Goal: Task Accomplishment & Management: Use online tool/utility

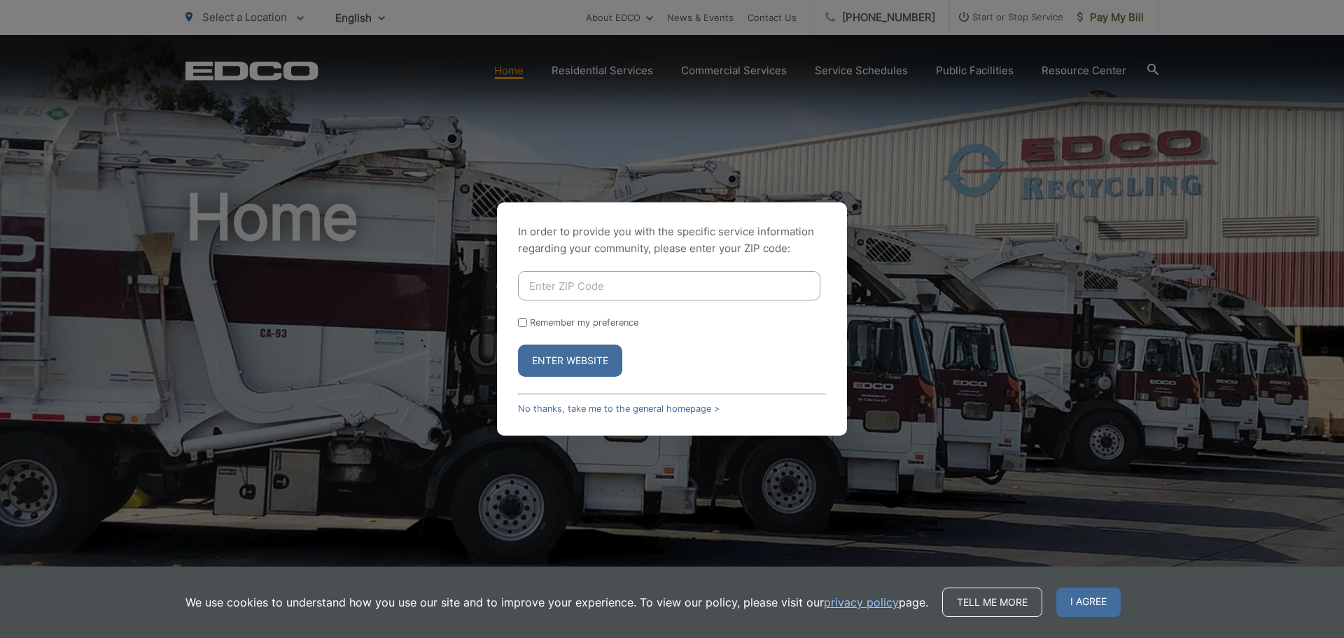
click at [638, 287] on input "Enter ZIP Code" at bounding box center [669, 285] width 302 height 29
type input "92081"
click at [518, 344] on button "Enter Website" at bounding box center [570, 360] width 104 height 32
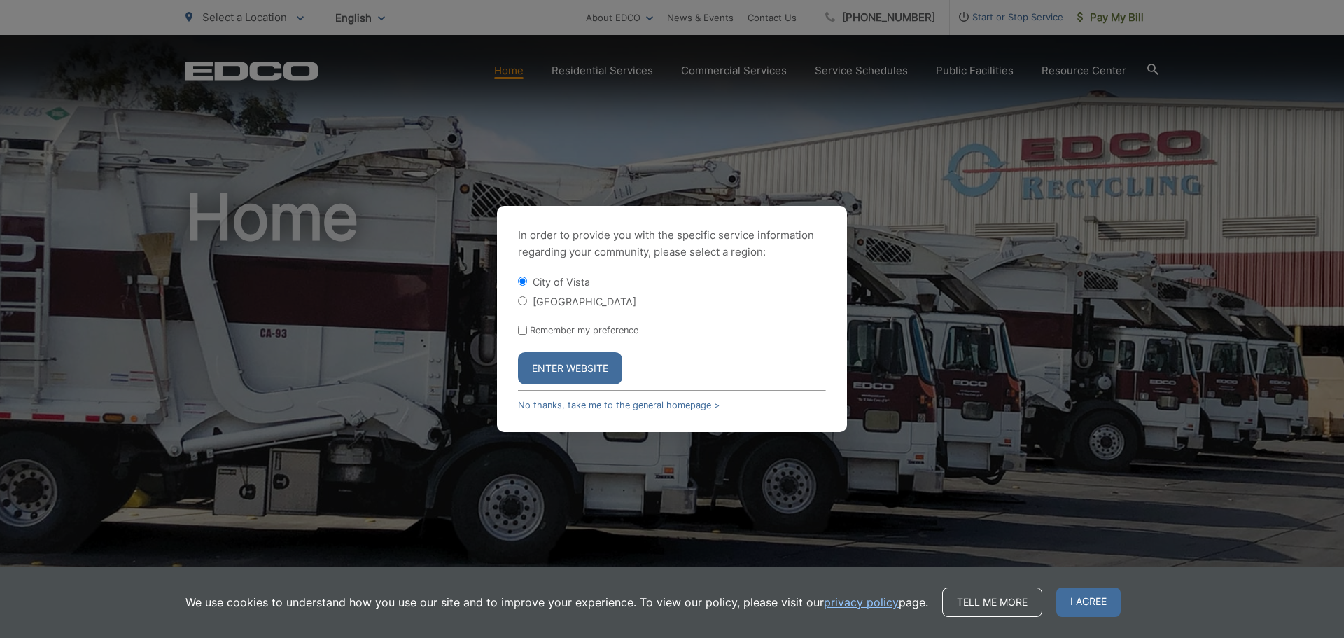
click at [574, 360] on button "Enter Website" at bounding box center [570, 368] width 104 height 32
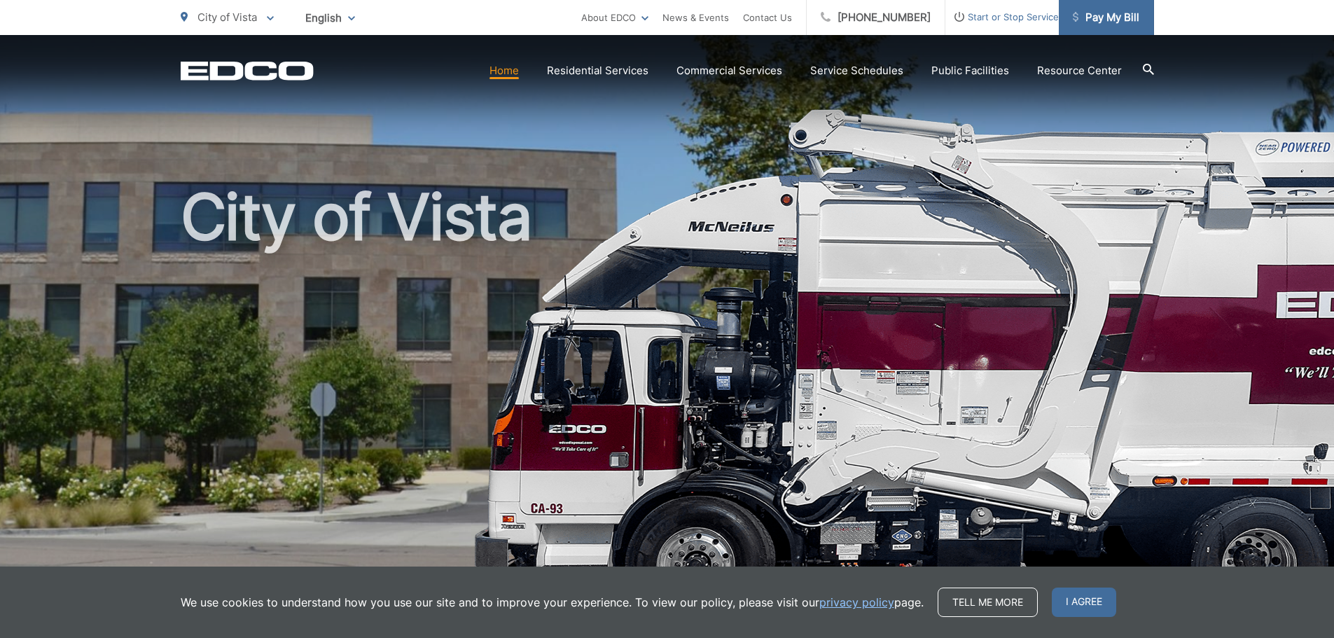
click at [1125, 18] on span "Pay My Bill" at bounding box center [1105, 17] width 67 height 17
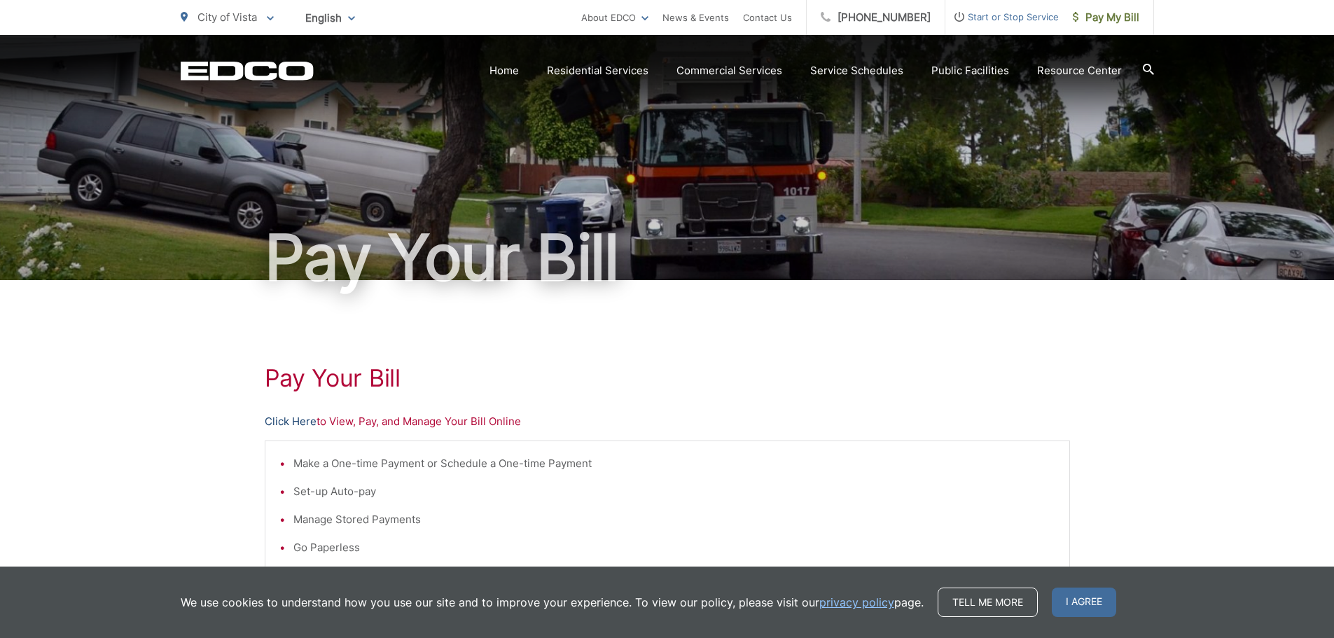
click at [289, 421] on link "Click Here" at bounding box center [291, 421] width 52 height 17
